Goal: Information Seeking & Learning: Learn about a topic

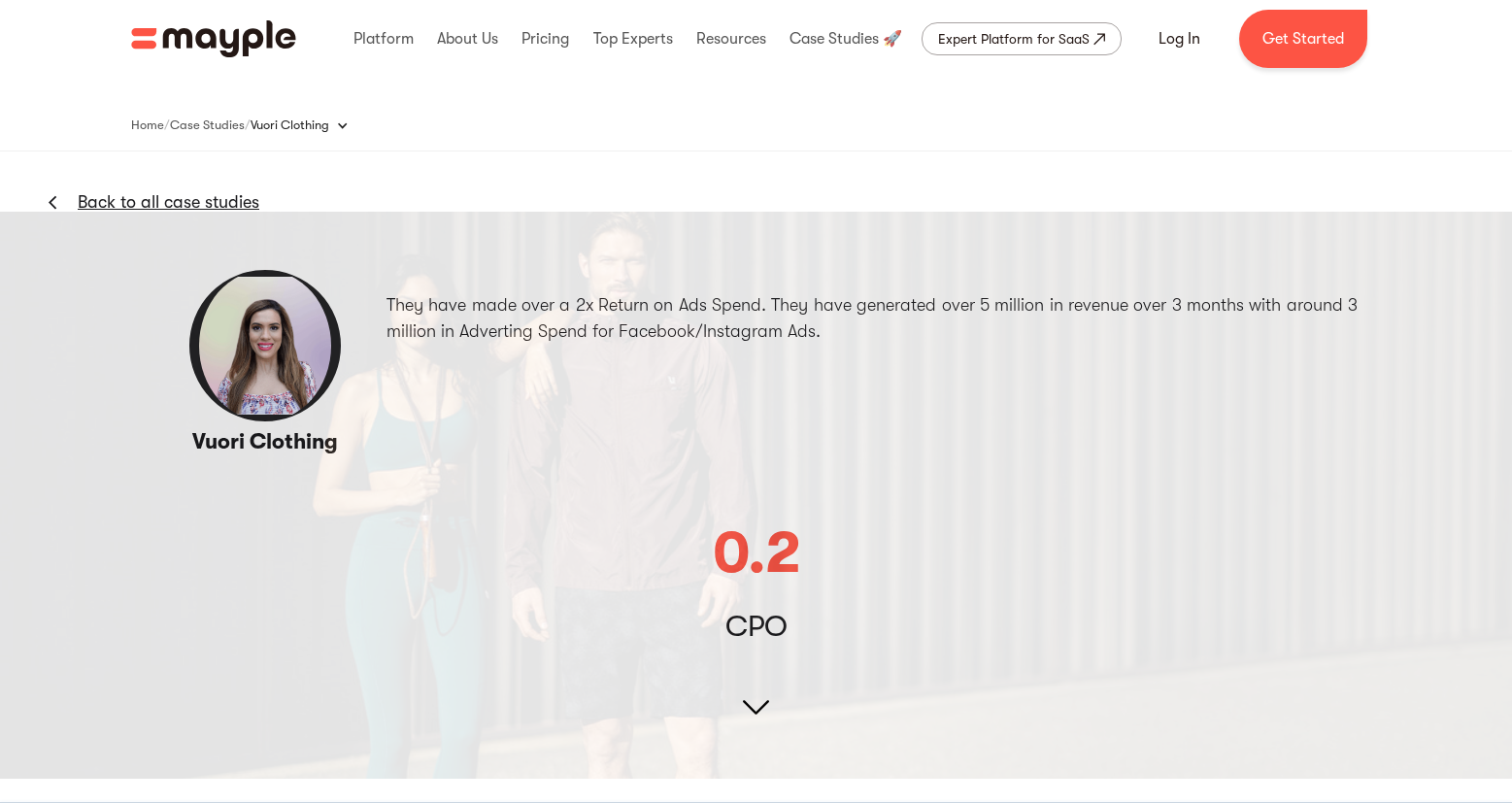
scroll to position [17, 0]
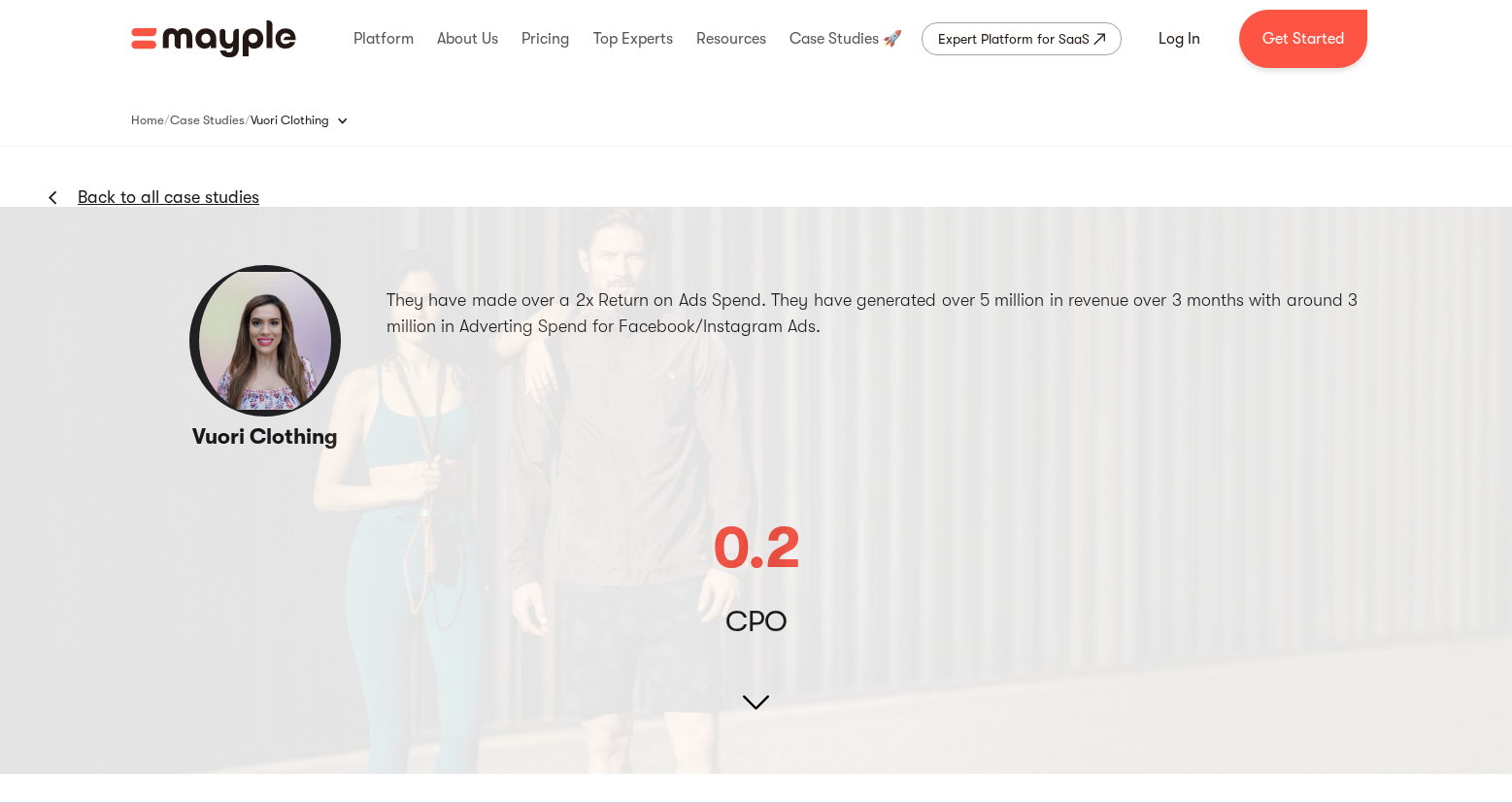
click at [182, 195] on link "Back to all case studies" at bounding box center [168, 197] width 182 height 24
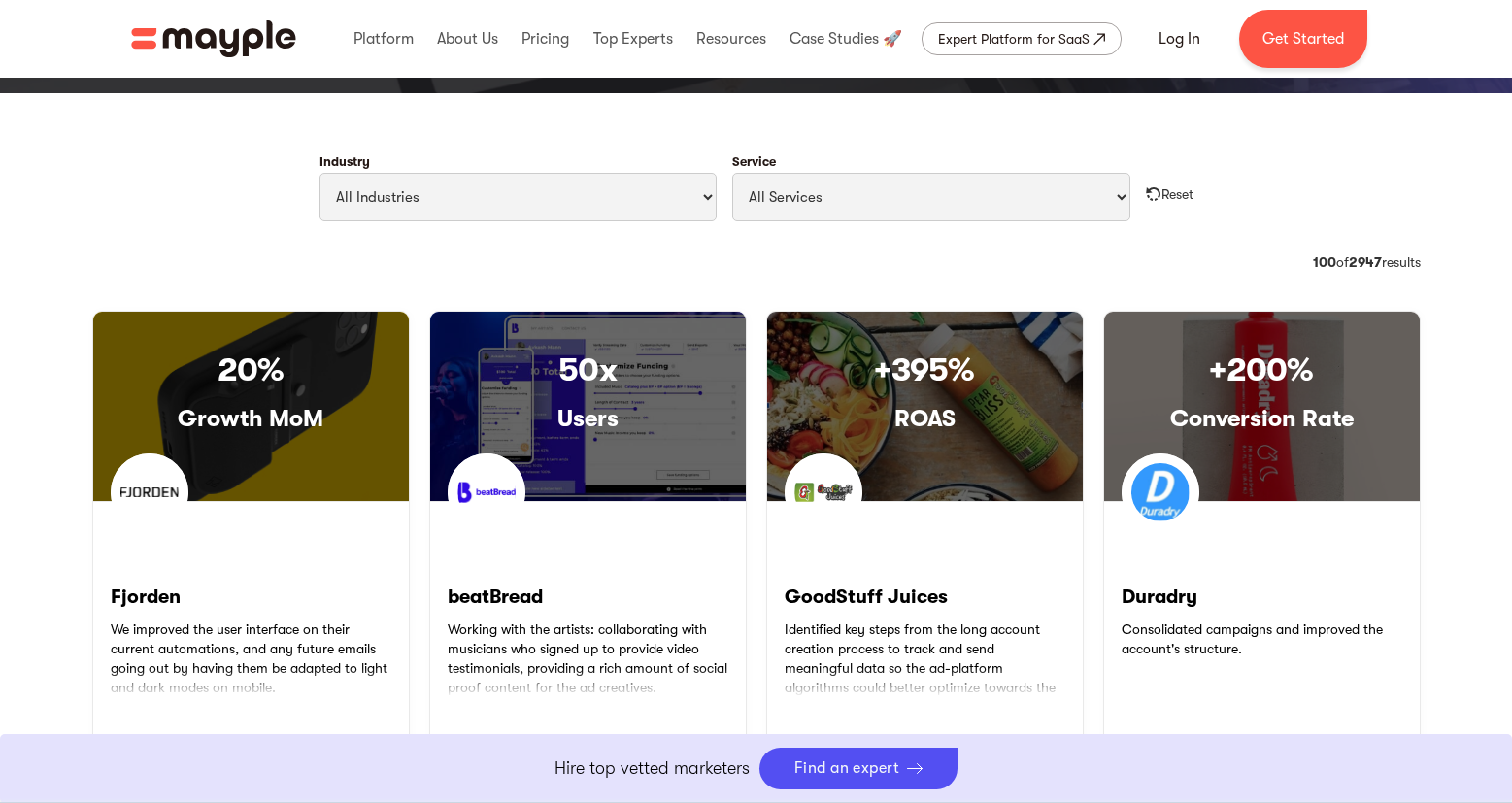
scroll to position [867, 0]
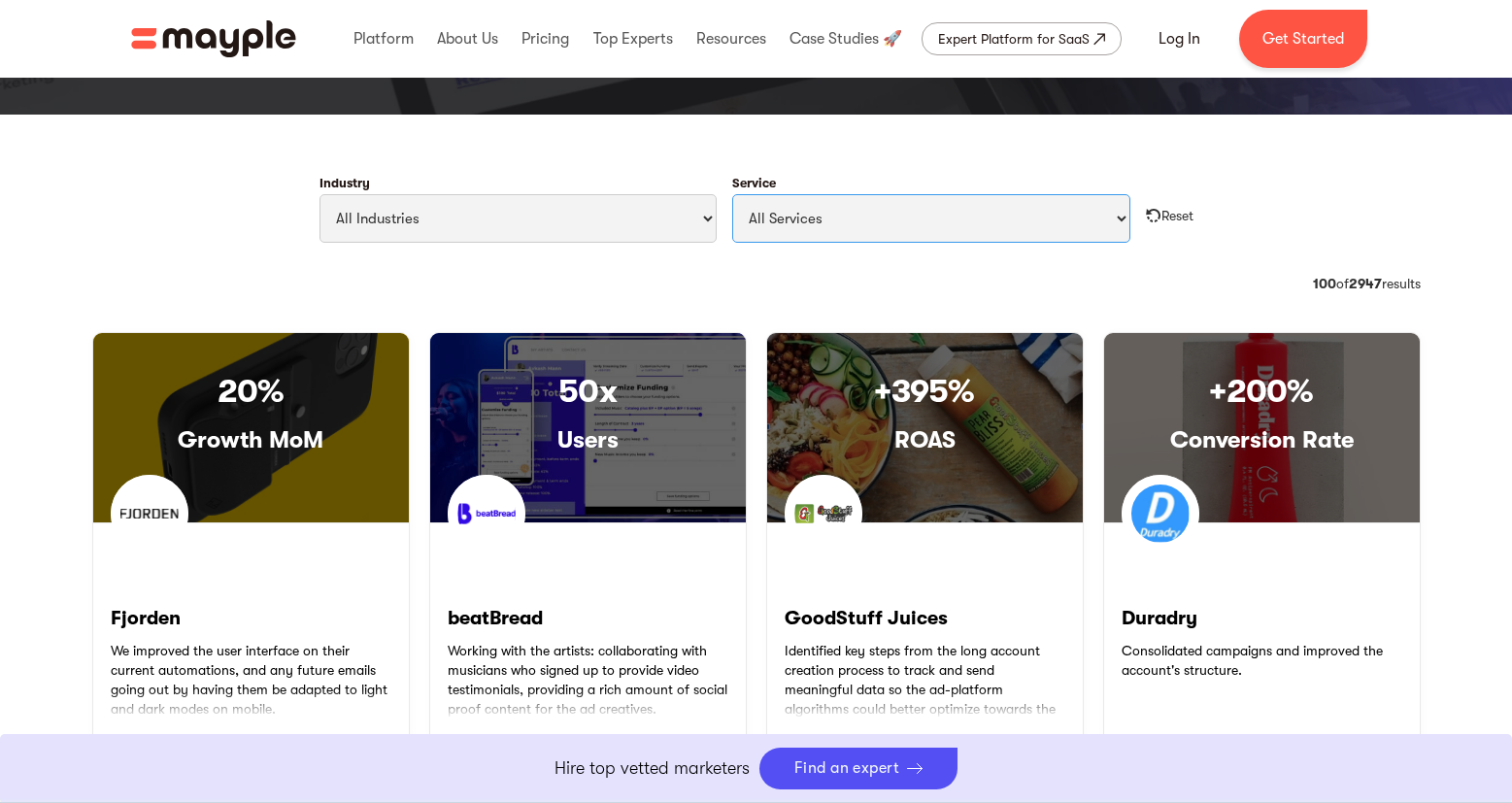
click at [916, 223] on select "All Services Paid Ads Email Marketing SEO CRO Social Media Management Marketing…" at bounding box center [931, 218] width 398 height 48
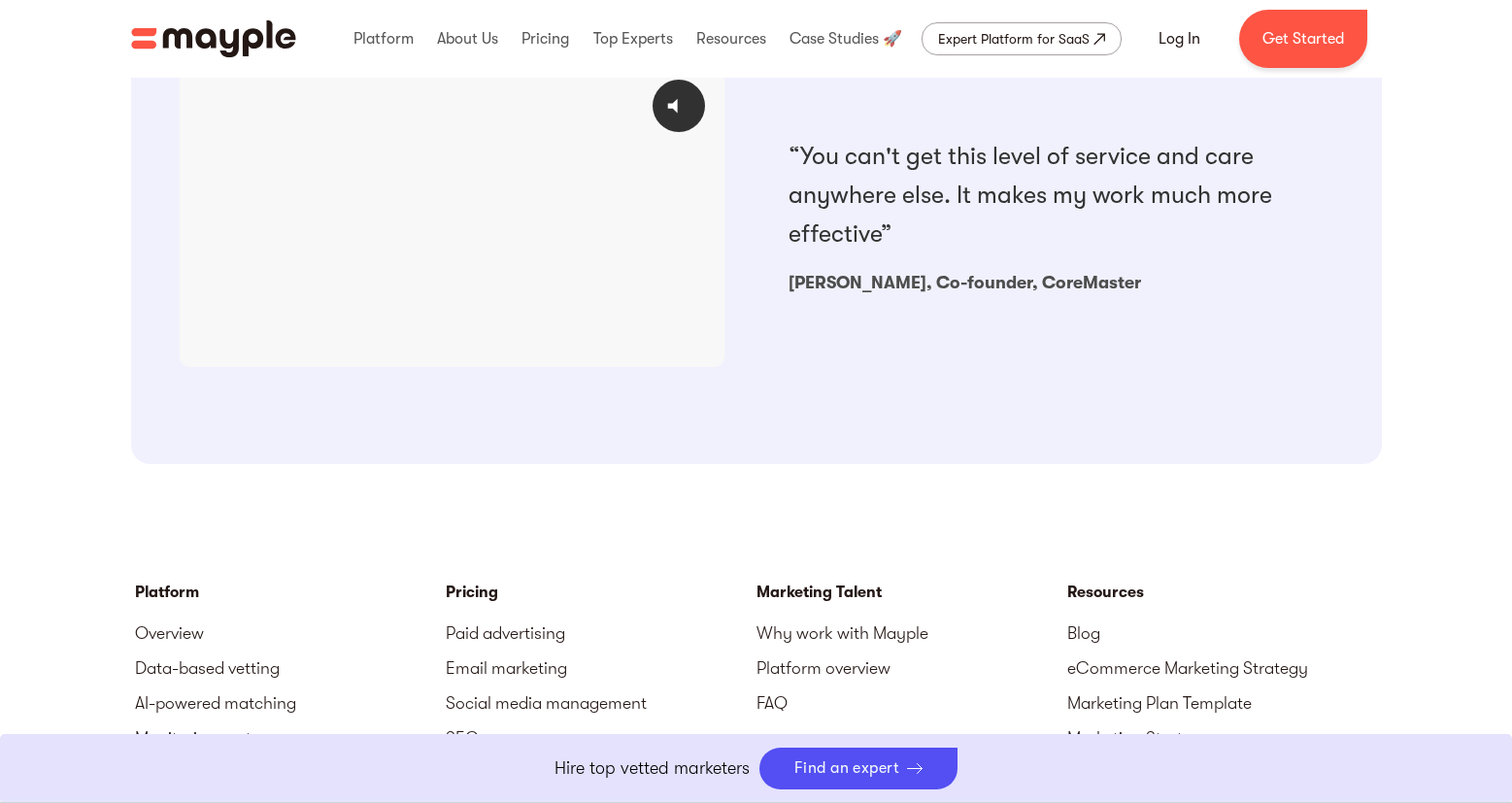
scroll to position [1918, 0]
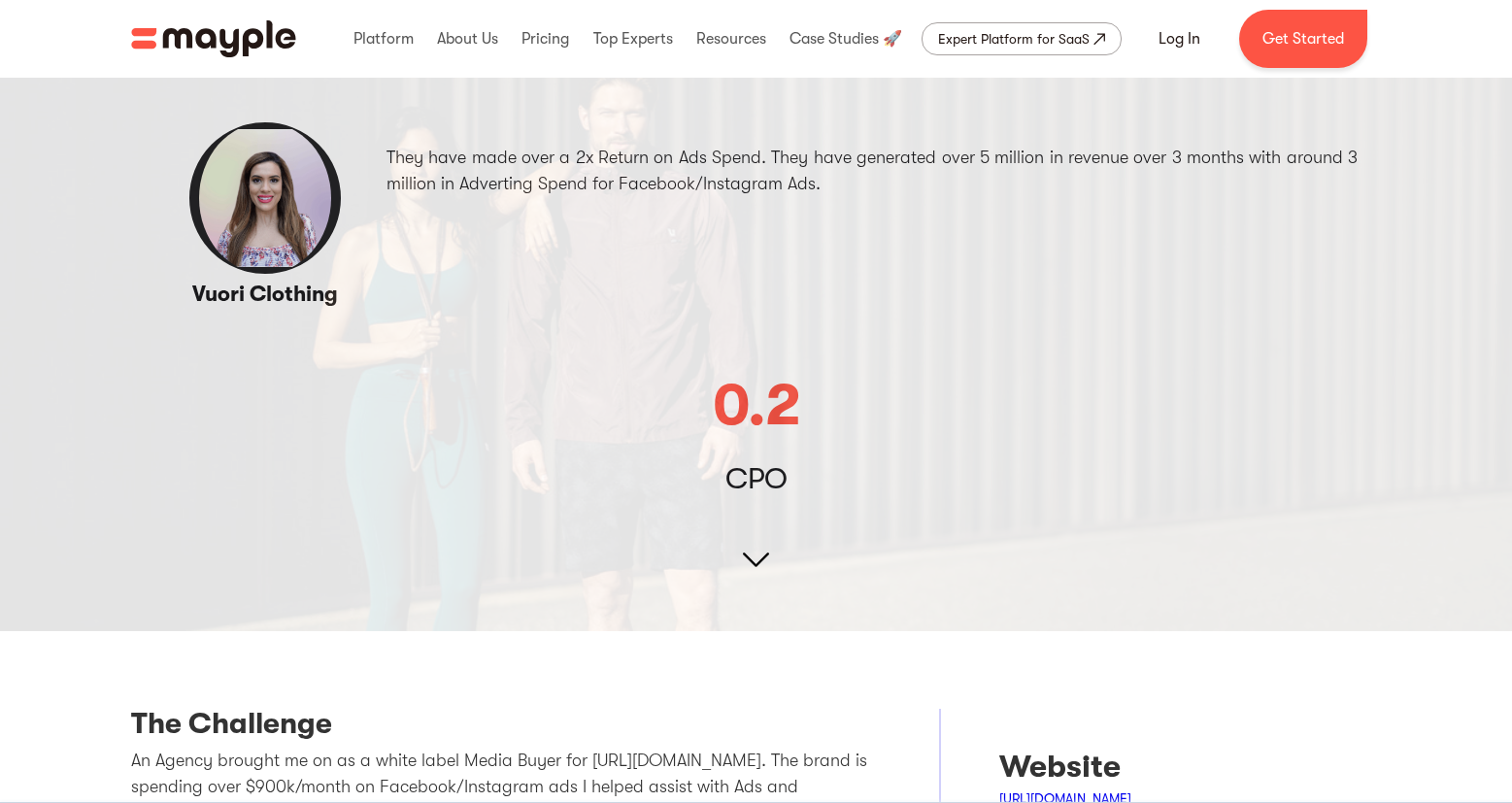
scroll to position [161, 0]
click at [751, 561] on img at bounding box center [756, 345] width 1512 height 566
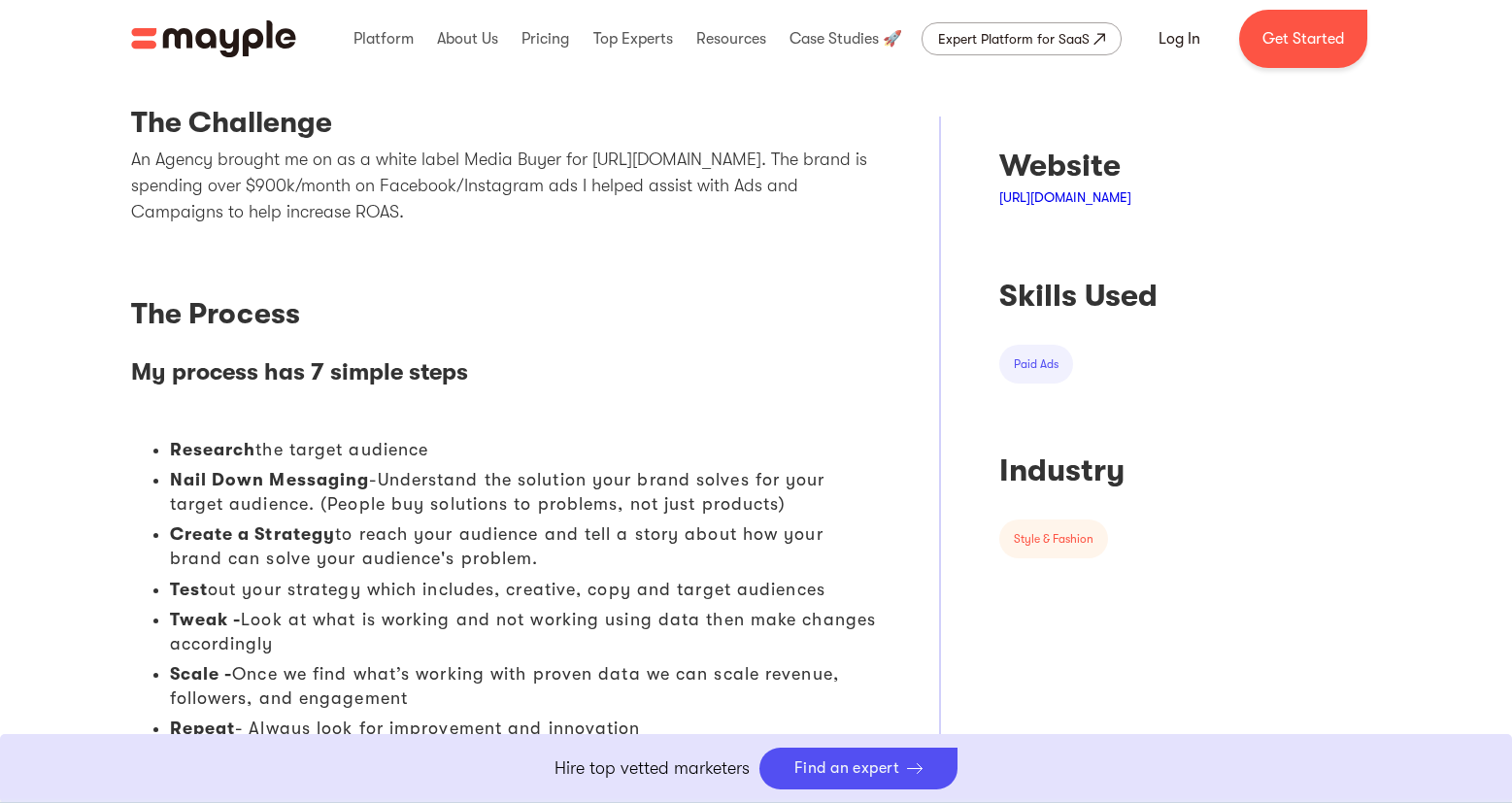
scroll to position [764, 0]
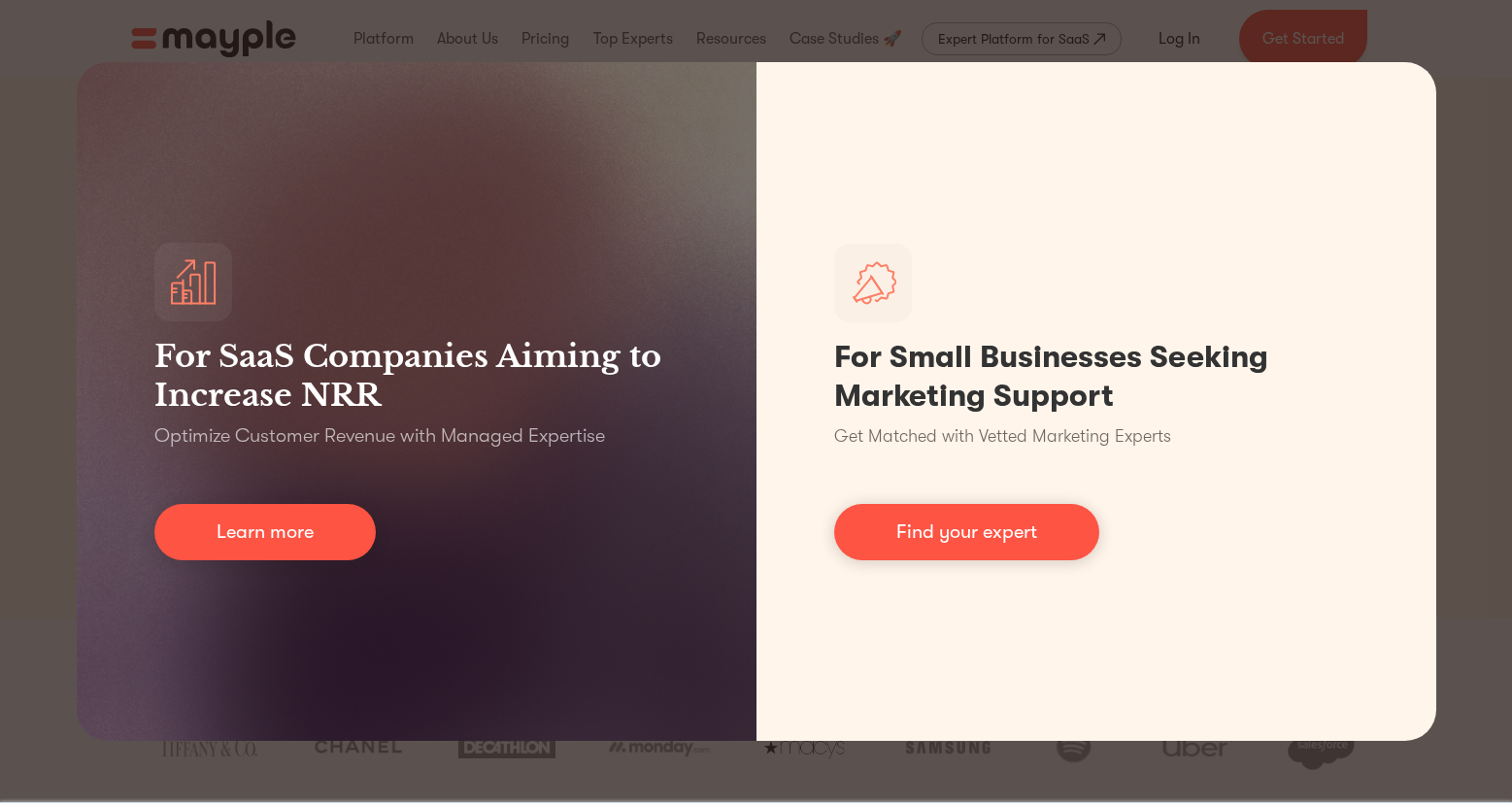
click at [35, 413] on div "For SaaS Companies Aiming to Increase NRR Optimize Customer Revenue with Manage…" at bounding box center [756, 402] width 1512 height 803
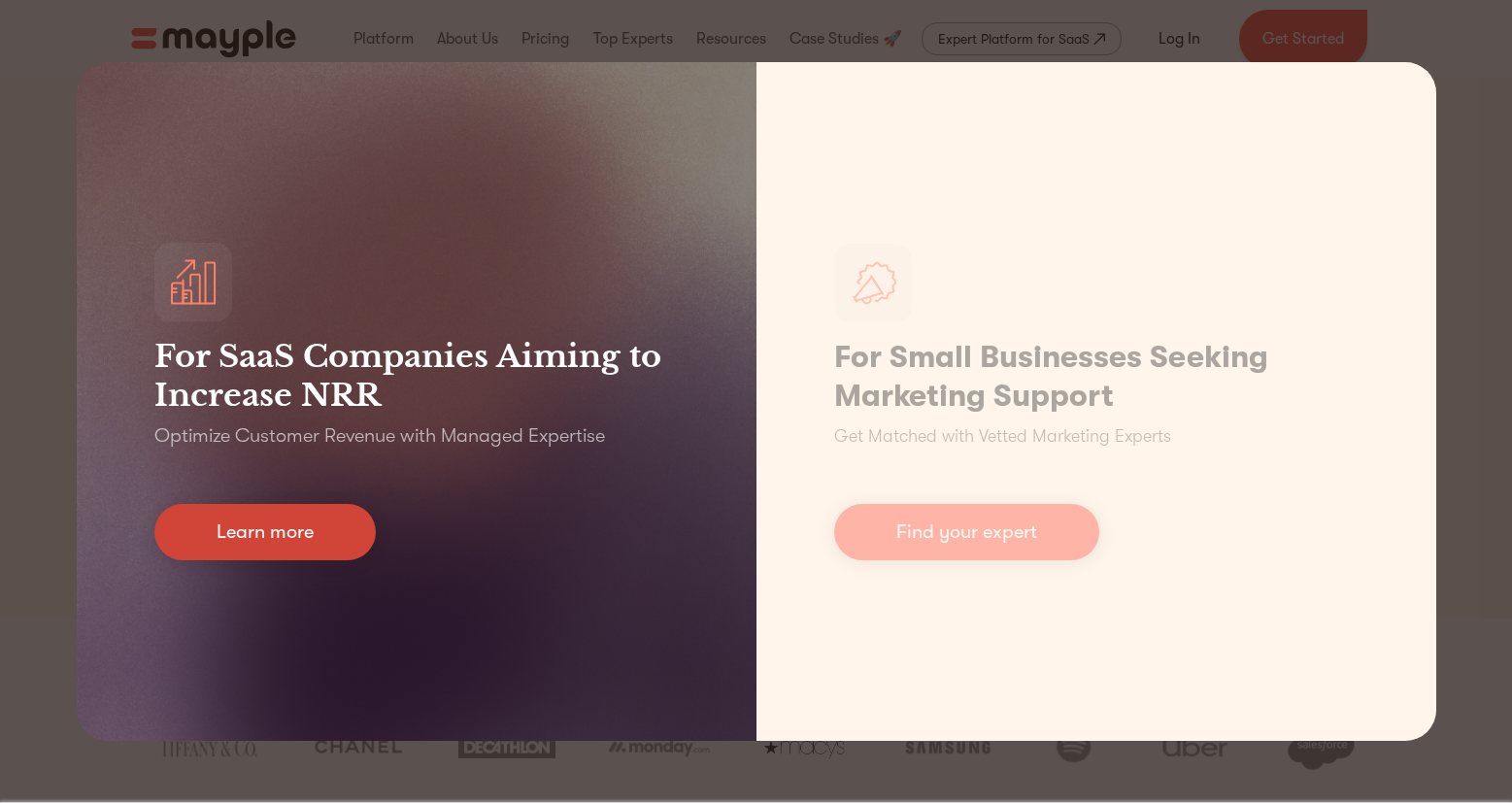
drag, startPoint x: 297, startPoint y: 546, endPoint x: 307, endPoint y: 547, distance: 10.0
click at [297, 547] on link "Learn more" at bounding box center [264, 531] width 221 height 56
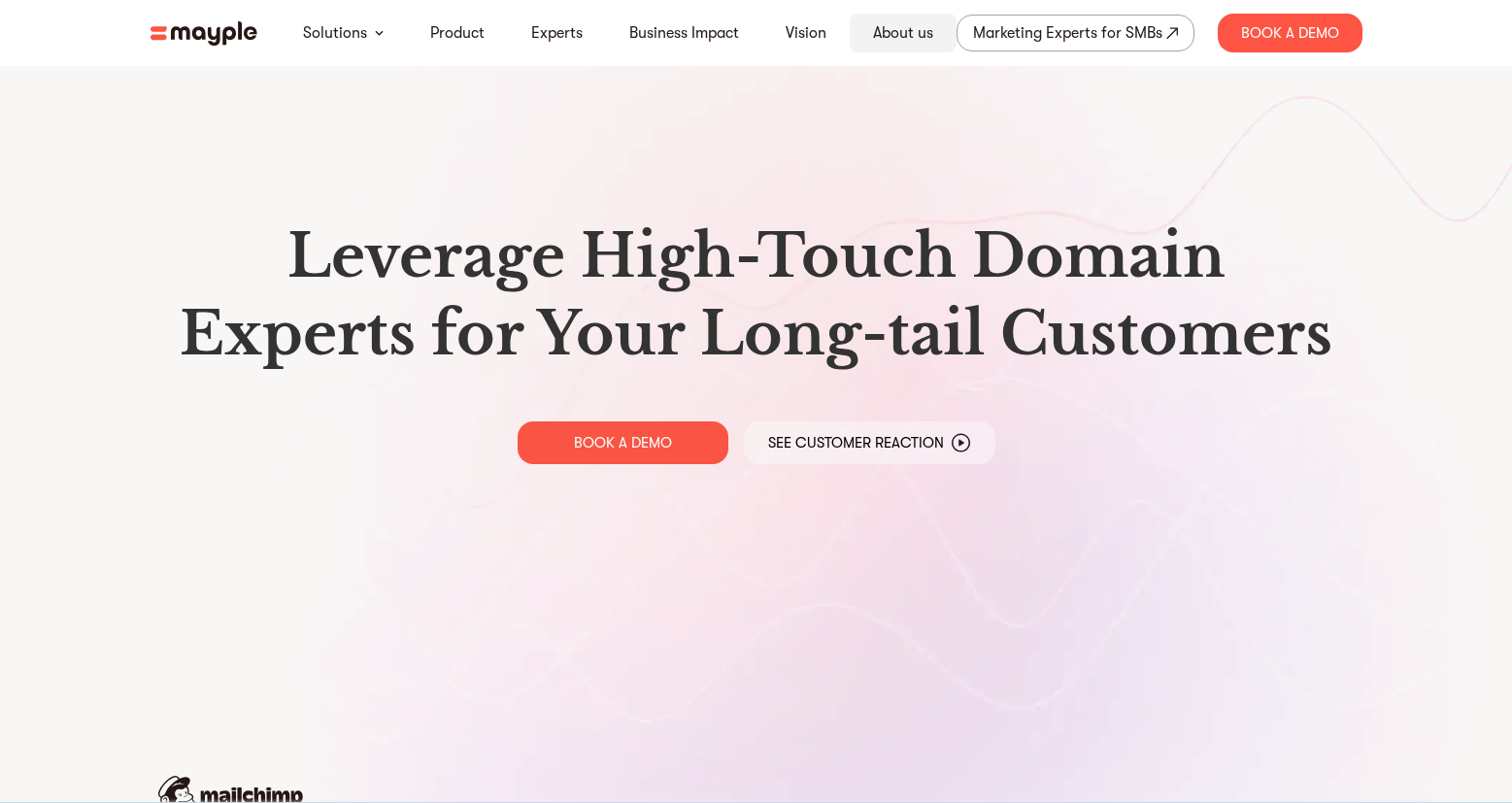
click at [904, 32] on link "About us" at bounding box center [902, 33] width 60 height 24
